Goal: Check status: Check status

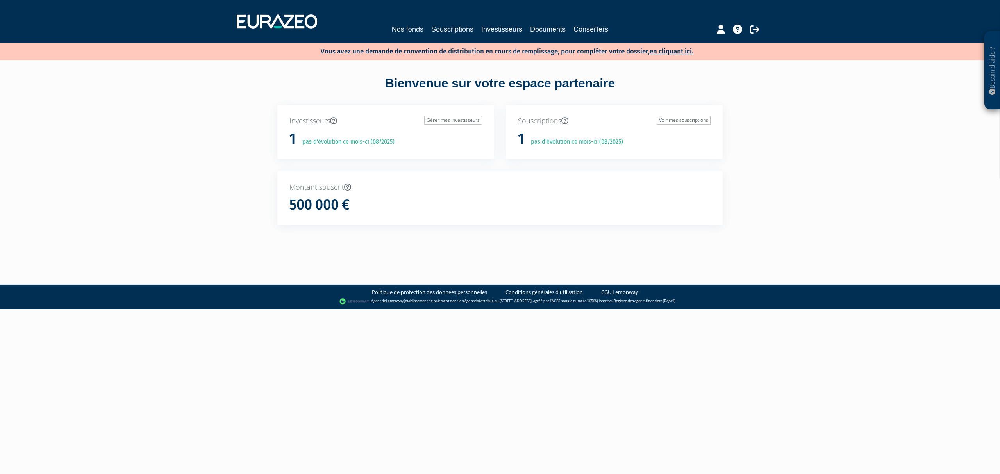
click at [439, 23] on div "Nos fonds Souscriptions Investisseurs Documents Conseillers" at bounding box center [500, 21] width 539 height 29
click at [441, 29] on link "Souscriptions" at bounding box center [452, 29] width 42 height 11
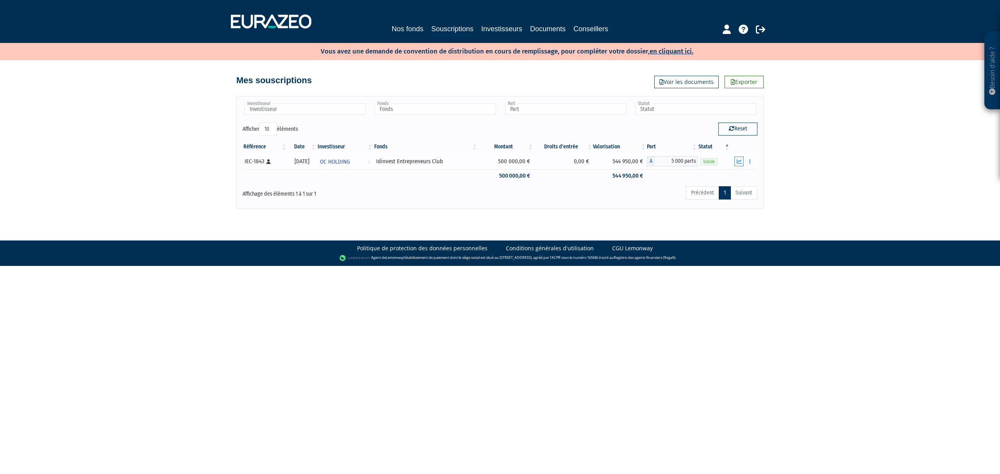
click at [738, 161] on icon "button" at bounding box center [739, 161] width 5 height 5
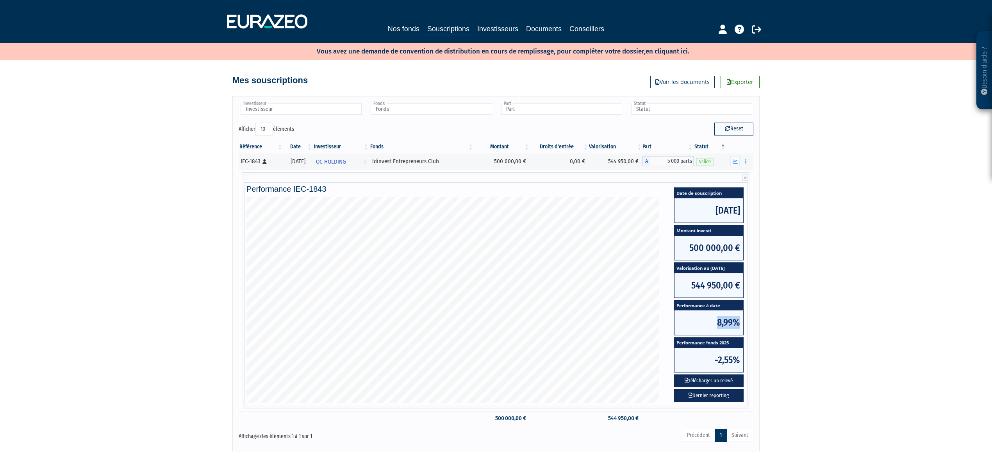
drag, startPoint x: 716, startPoint y: 324, endPoint x: 741, endPoint y: 324, distance: 25.0
click at [741, 324] on span "8,99%" at bounding box center [709, 323] width 69 height 24
click at [781, 316] on div "Besoin d'aide ? × J'ai besoin d'aide Si vous avez une question à propos du fonc…" at bounding box center [496, 226] width 992 height 452
click at [734, 163] on icon "button" at bounding box center [735, 161] width 5 height 5
